Goal: Complete application form

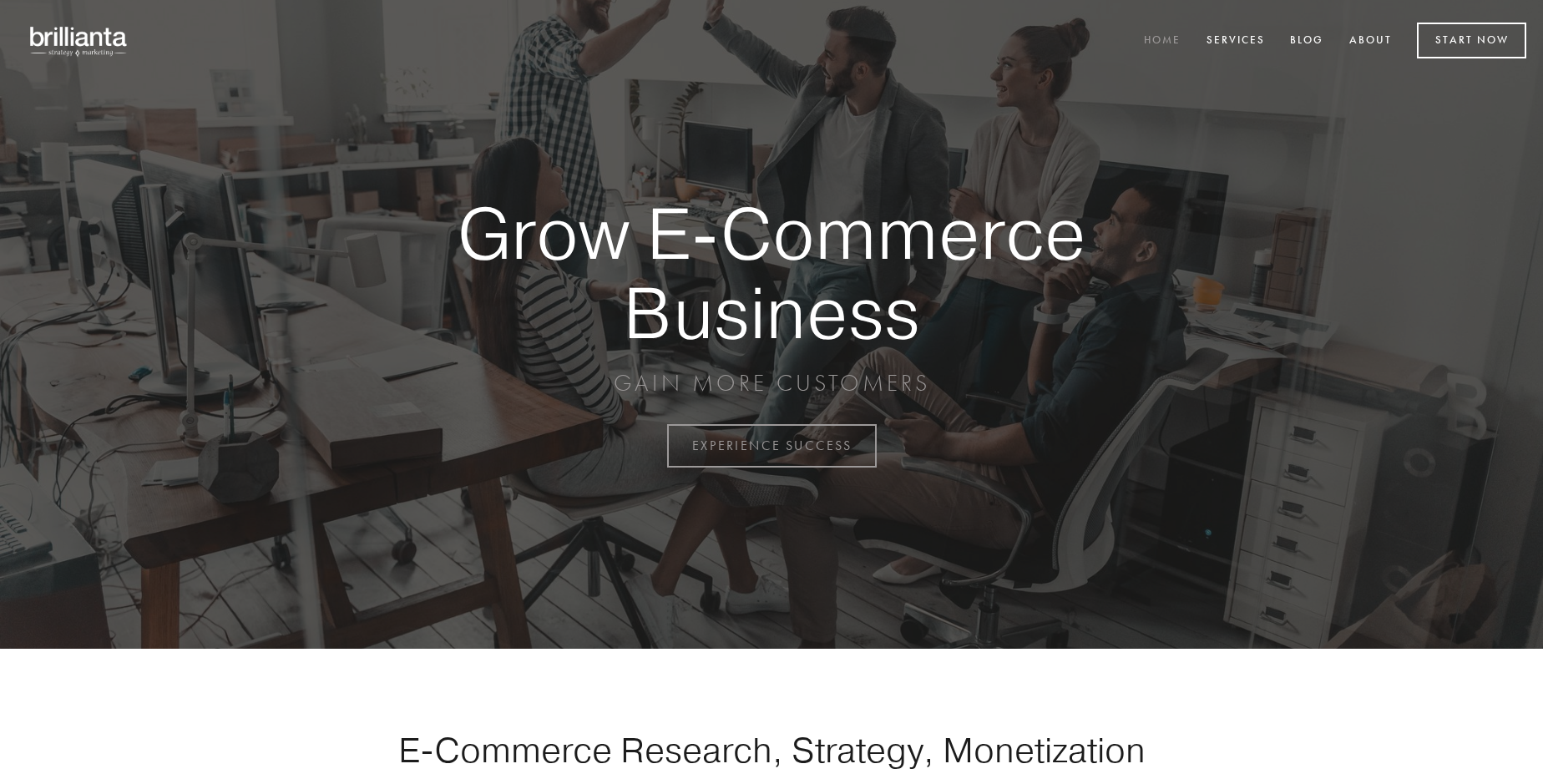
scroll to position [4377, 0]
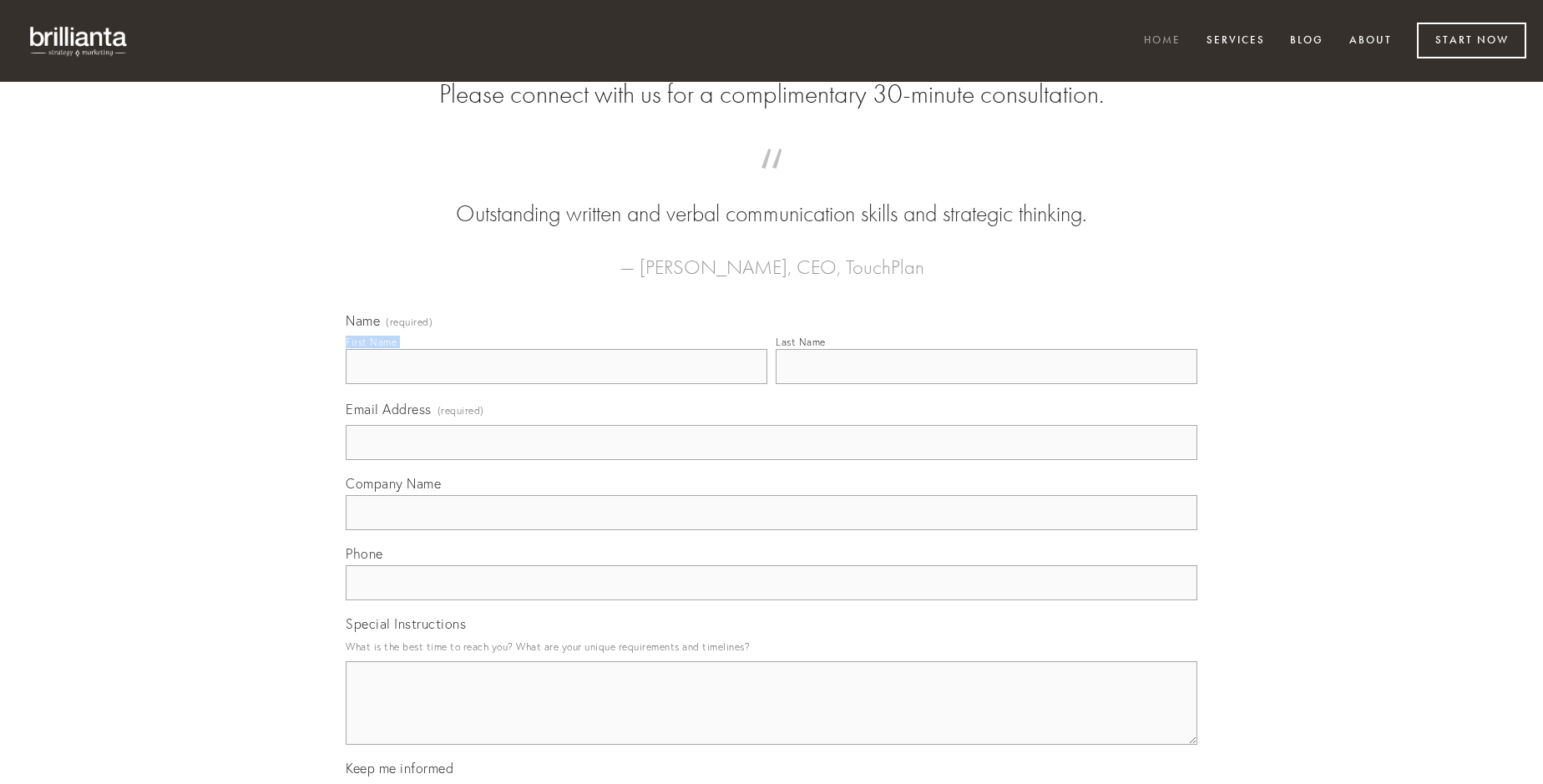
type input "[PERSON_NAME]"
click at [986, 384] on input "Last Name" at bounding box center [987, 367] width 422 height 35
type input "[PERSON_NAME]"
click at [771, 460] on input "Email Address (required)" at bounding box center [771, 442] width 852 height 35
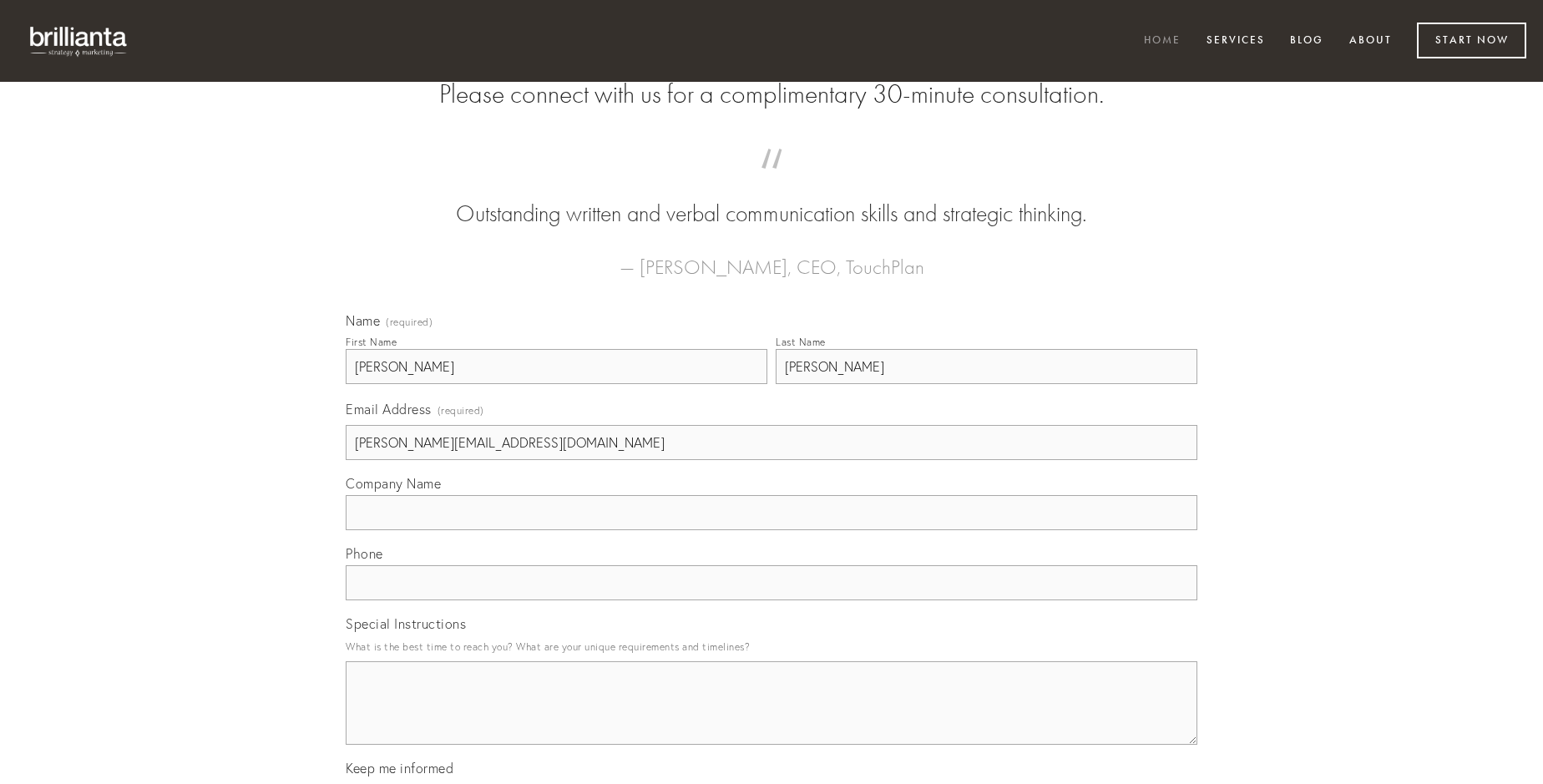
type input "[PERSON_NAME][EMAIL_ADDRESS][DOMAIN_NAME]"
click at [771, 530] on input "Company Name" at bounding box center [771, 513] width 852 height 35
type input "aliquid"
click at [771, 601] on input "text" at bounding box center [771, 583] width 852 height 35
click at [771, 718] on textarea "Special Instructions" at bounding box center [771, 703] width 852 height 83
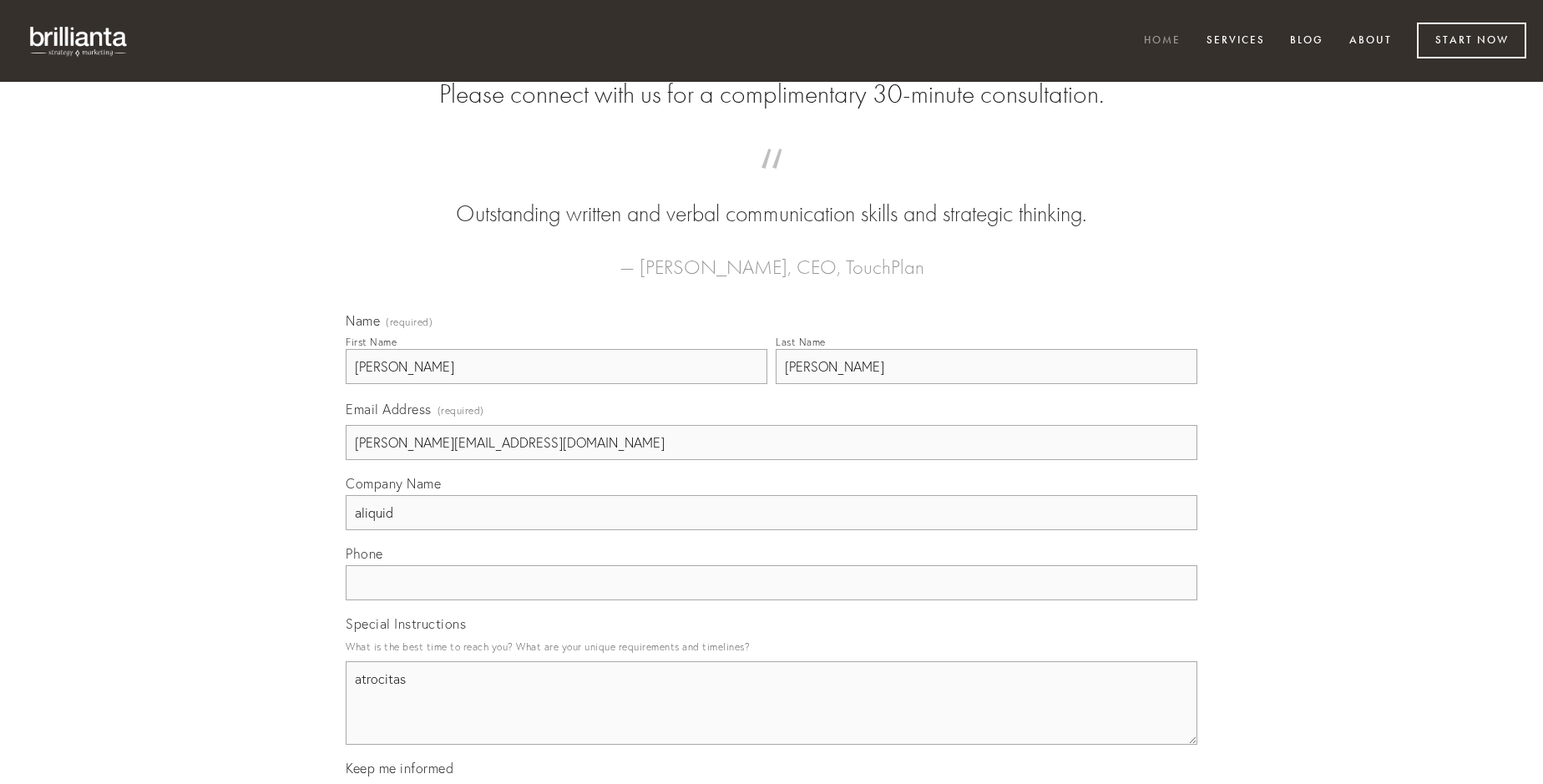
type textarea "atrocitas"
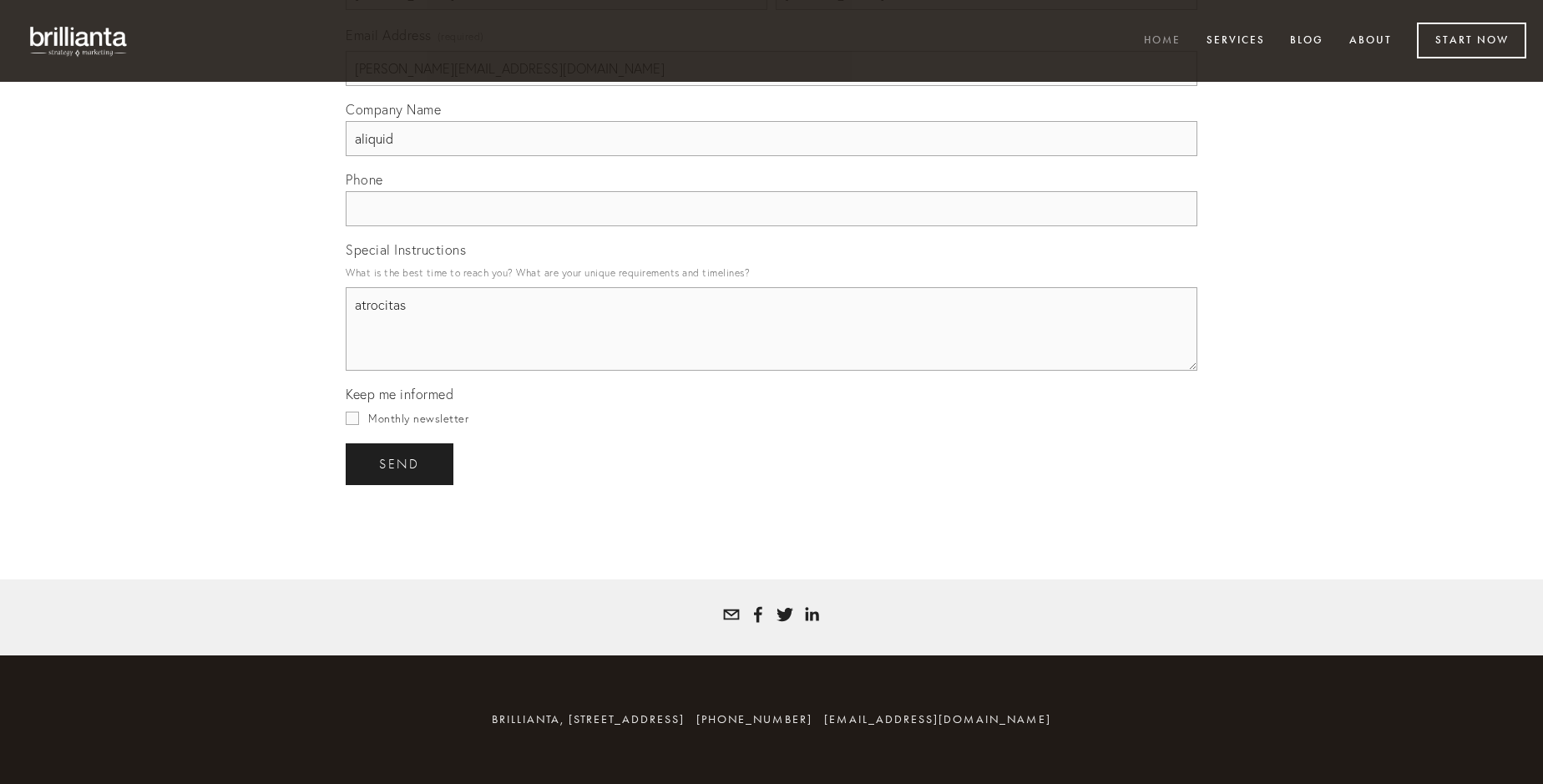
click at [401, 464] on span "send" at bounding box center [400, 464] width 41 height 15
